Goal: Obtain resource: Download file/media

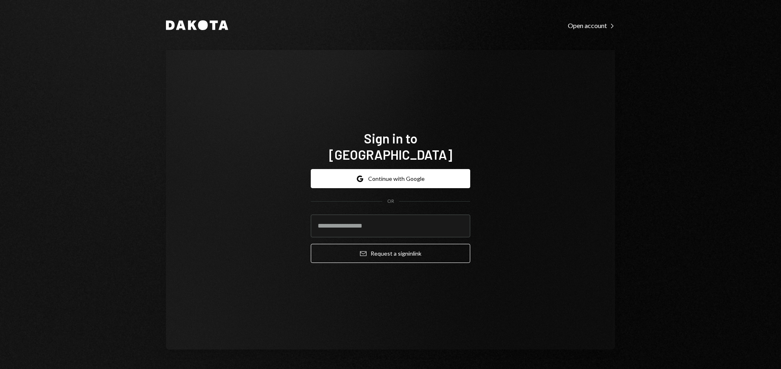
type input "**********"
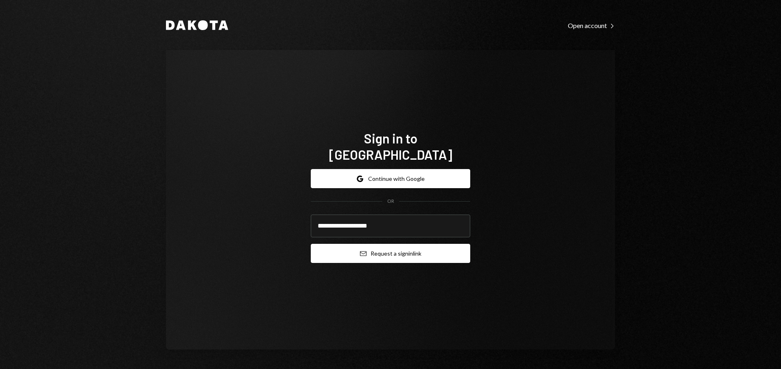
click at [373, 244] on button "Email Request a sign in link" at bounding box center [390, 253] width 159 height 19
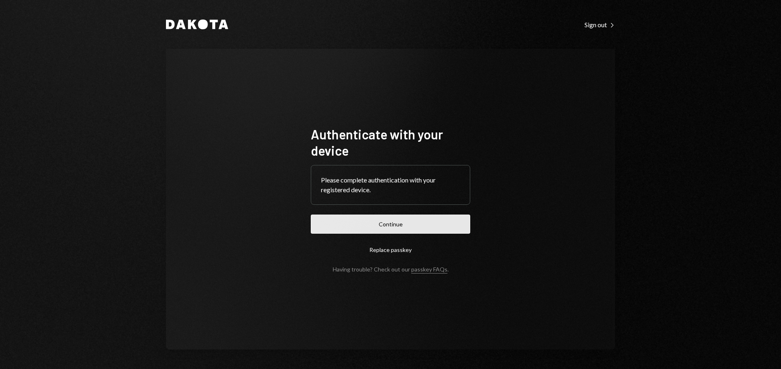
click at [407, 226] on button "Continue" at bounding box center [390, 224] width 159 height 19
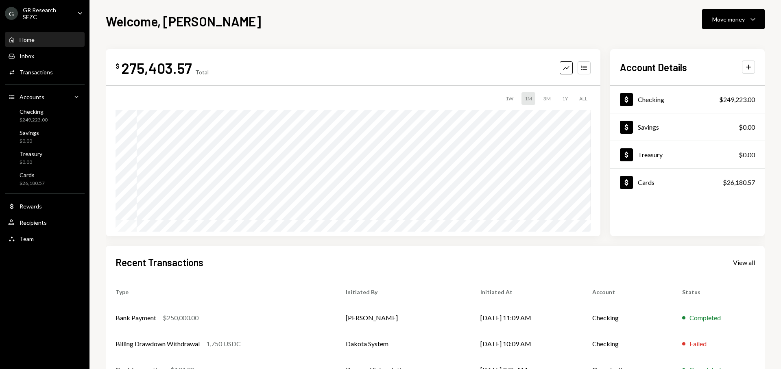
click at [48, 8] on div "G GR Research SEZC" at bounding box center [38, 14] width 66 height 14
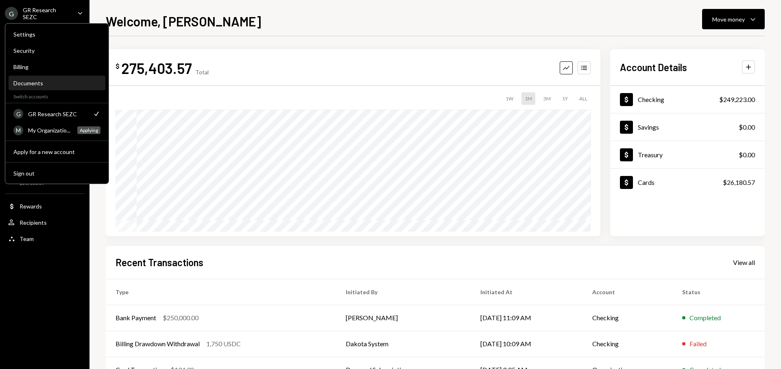
click at [53, 85] on div "Documents" at bounding box center [56, 83] width 87 height 7
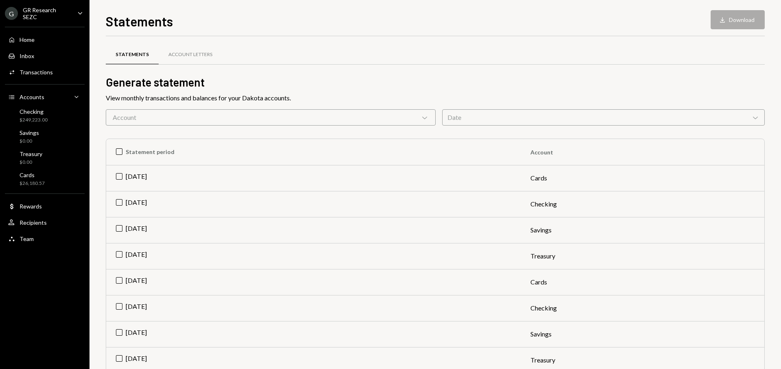
click at [361, 120] on div "Account Chevron Down" at bounding box center [271, 117] width 330 height 16
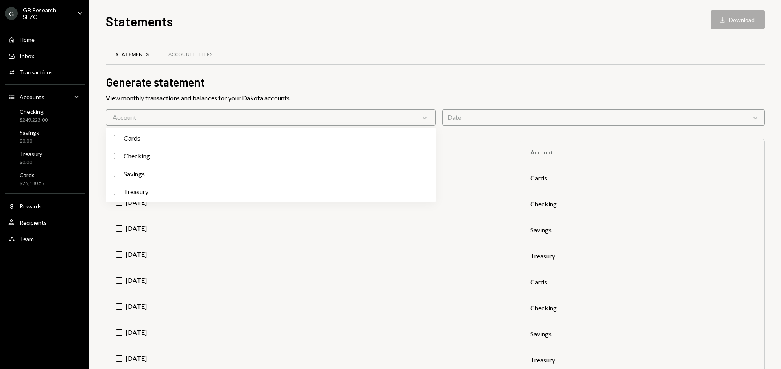
click at [243, 80] on h2 "Generate statement" at bounding box center [435, 82] width 659 height 16
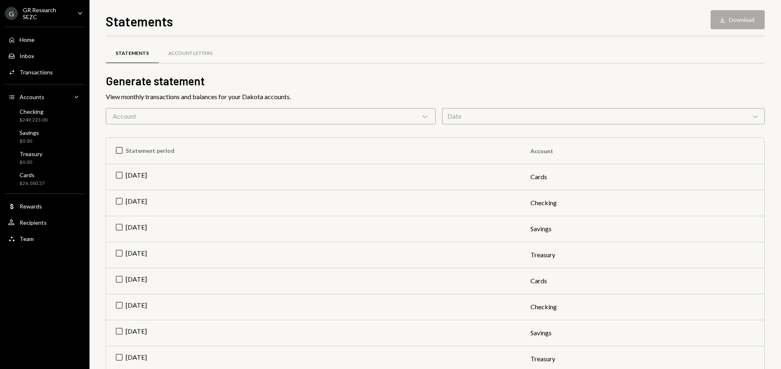
scroll to position [2, 0]
click at [489, 122] on div "Date Chevron Down" at bounding box center [603, 116] width 323 height 16
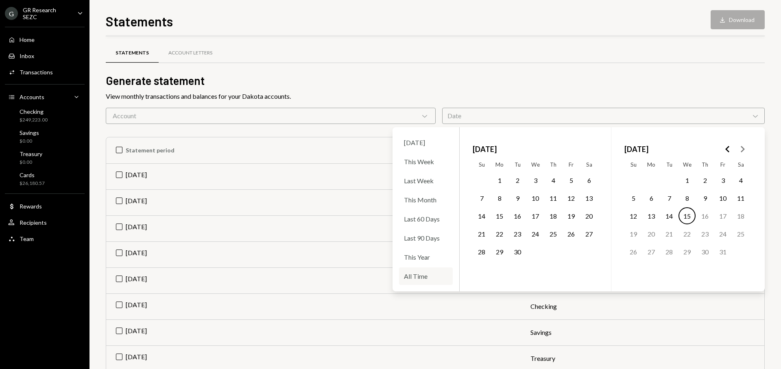
click at [429, 279] on div "All Time" at bounding box center [426, 276] width 54 height 17
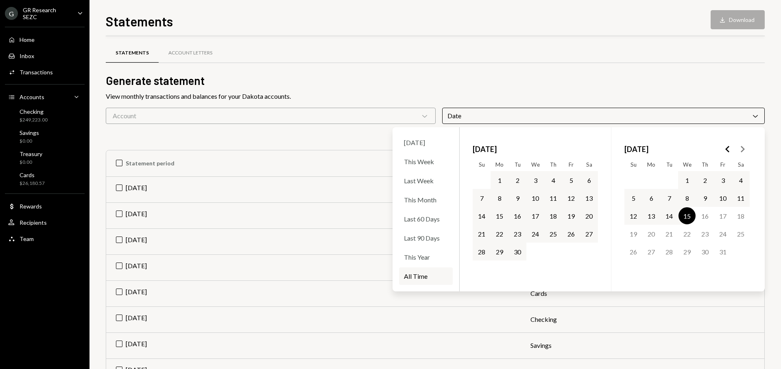
click at [722, 148] on button "Go to the Previous Month" at bounding box center [727, 149] width 15 height 15
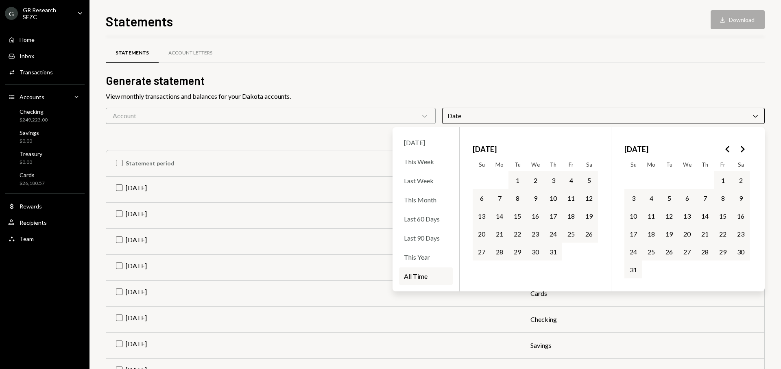
click at [722, 148] on button "Go to the Previous Month" at bounding box center [727, 149] width 15 height 15
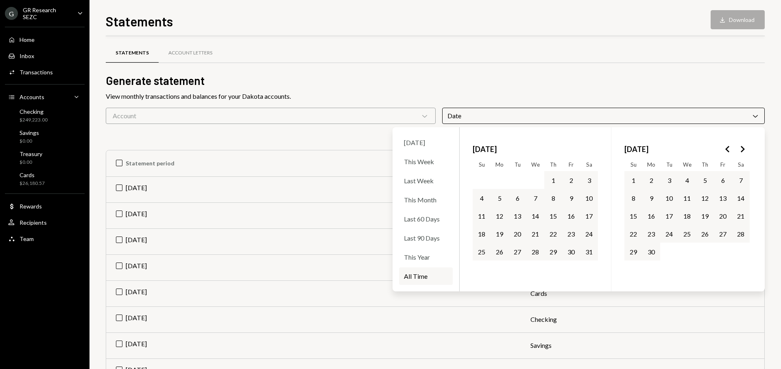
click at [722, 148] on button "Go to the Previous Month" at bounding box center [727, 149] width 15 height 15
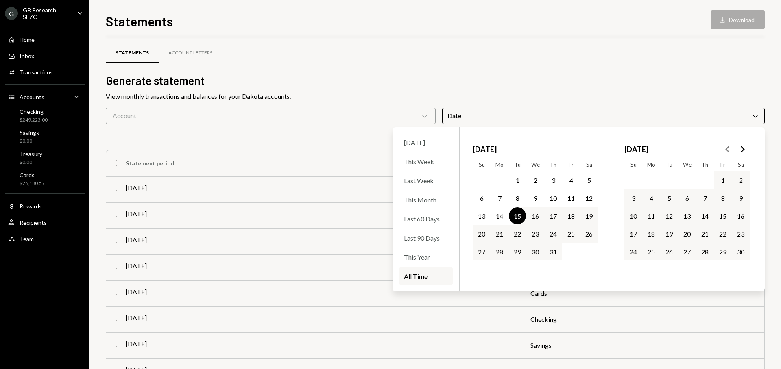
click at [740, 150] on icon "Go to the Next Month" at bounding box center [743, 149] width 10 height 10
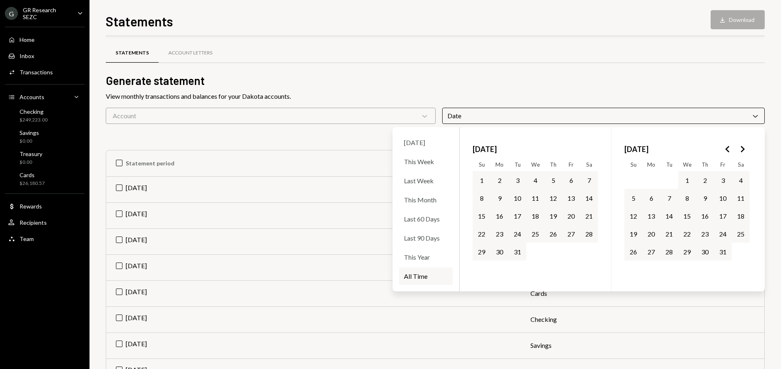
click at [520, 254] on button "31" at bounding box center [517, 251] width 17 height 17
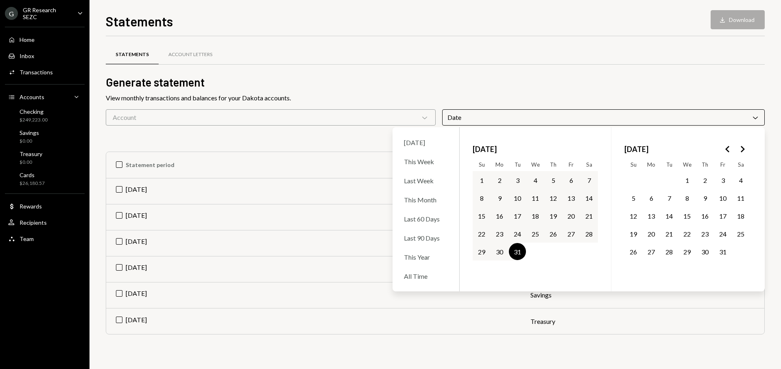
click at [480, 87] on h2 "Generate statement" at bounding box center [435, 82] width 659 height 16
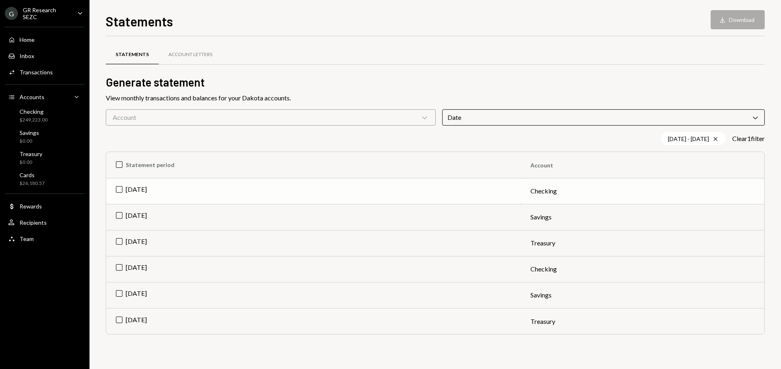
click at [507, 192] on td "Dec 2024" at bounding box center [313, 191] width 415 height 26
click at [741, 21] on button "Download Download" at bounding box center [738, 19] width 54 height 19
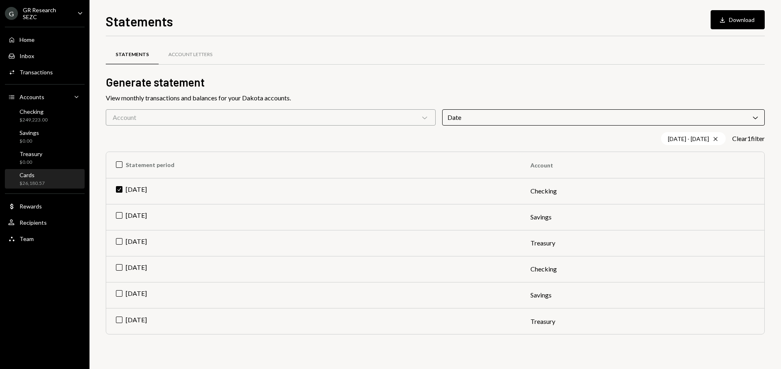
click at [44, 182] on div "$26,180.57" at bounding box center [32, 183] width 25 height 7
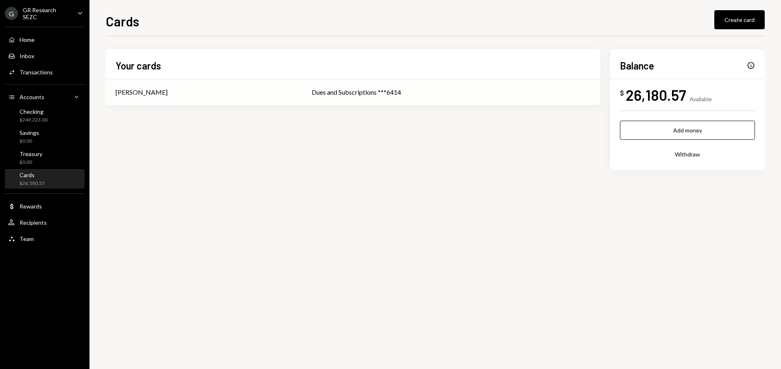
click at [374, 89] on div "Dues and Subscriptions ***6414" at bounding box center [451, 92] width 279 height 10
